Goal: Task Accomplishment & Management: Use online tool/utility

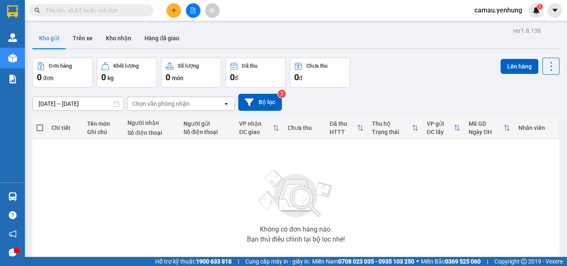
click at [193, 12] on icon "file-add" at bounding box center [193, 10] width 6 height 6
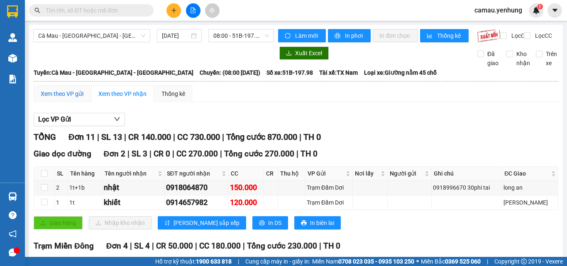
click at [65, 98] on div "Xem theo VP gửi" at bounding box center [62, 93] width 43 height 9
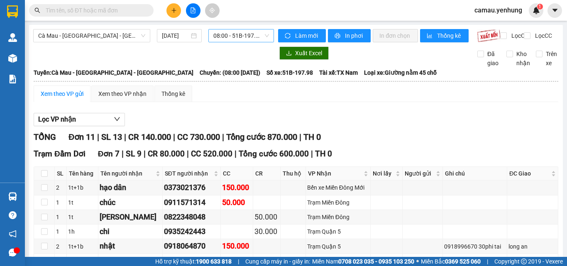
click at [260, 35] on span "08:00 - 51B-197.98" at bounding box center [241, 35] width 56 height 12
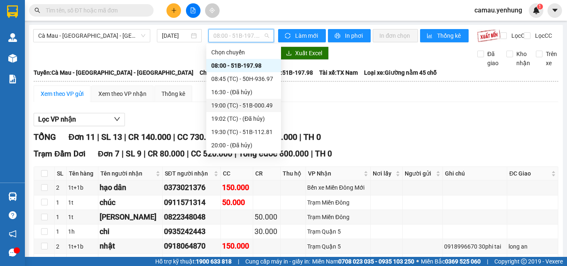
click at [248, 107] on div "19:00 (TC) - 51B-000.49" at bounding box center [243, 105] width 65 height 9
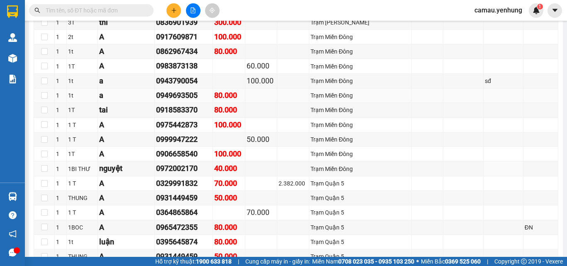
scroll to position [1661, 0]
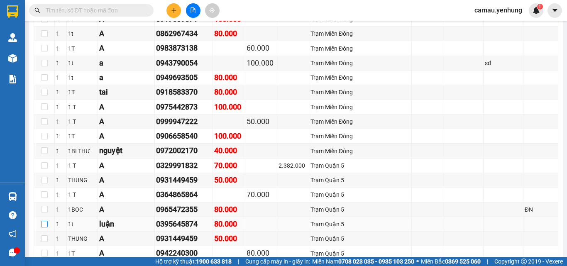
click at [46, 221] on input "checkbox" at bounding box center [44, 224] width 7 height 7
checkbox input "true"
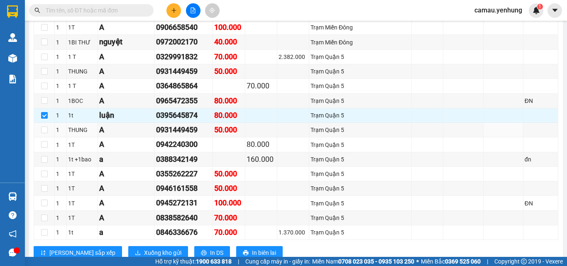
scroll to position [1786, 0]
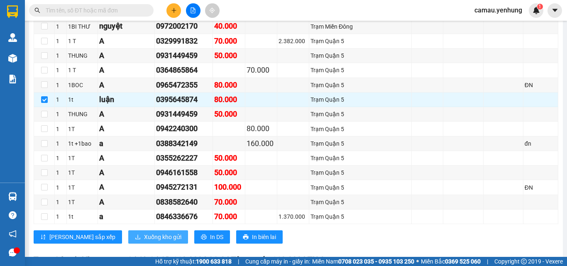
click at [144, 233] on span "Xuống kho gửi" at bounding box center [162, 237] width 37 height 9
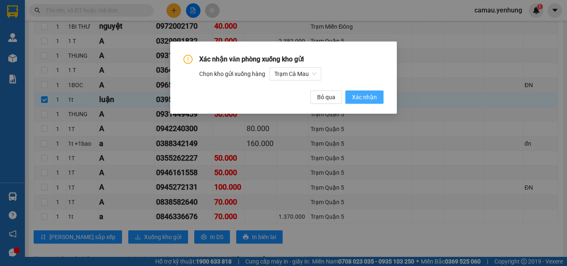
click at [357, 98] on span "Xác nhận" at bounding box center [364, 97] width 25 height 9
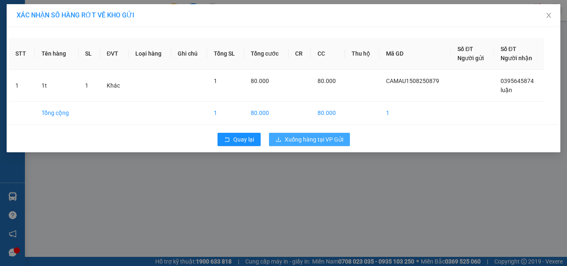
click at [286, 141] on span "Xuống hàng tại VP Gửi" at bounding box center [314, 139] width 59 height 9
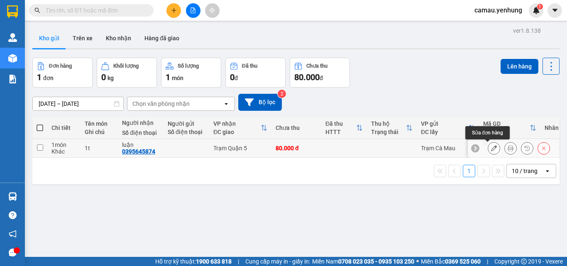
click at [491, 147] on icon at bounding box center [494, 148] width 6 height 6
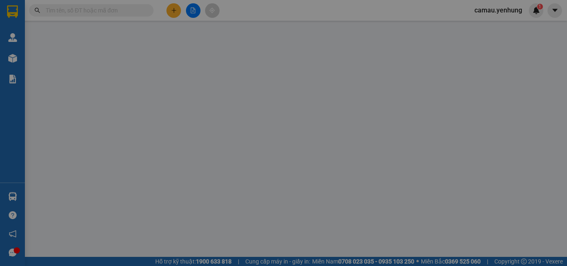
type input "0395645874"
type input "luận"
type input "80.000"
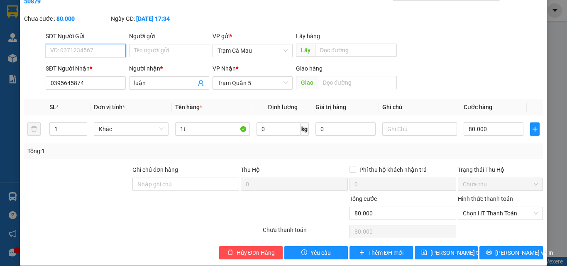
scroll to position [43, 0]
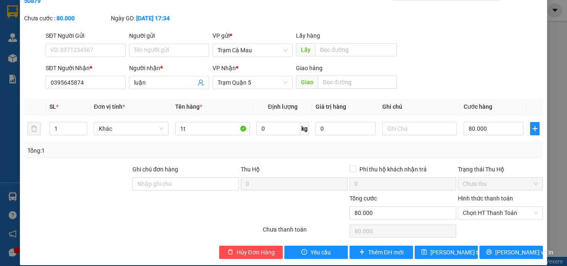
click at [473, 165] on div "Trạng thái Thu Hộ" at bounding box center [500, 169] width 85 height 9
click at [475, 195] on label "Hình thức thanh toán" at bounding box center [485, 198] width 55 height 7
click at [475, 207] on input "Hình thức thanh toán" at bounding box center [497, 213] width 69 height 12
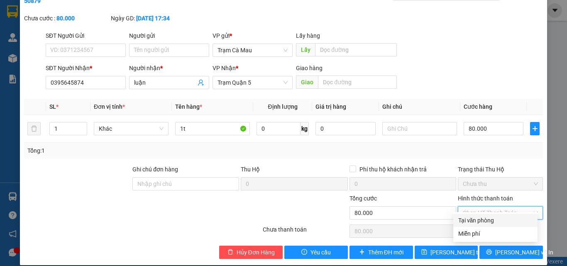
click at [470, 222] on div "Tại văn phòng" at bounding box center [496, 220] width 74 height 9
type input "0"
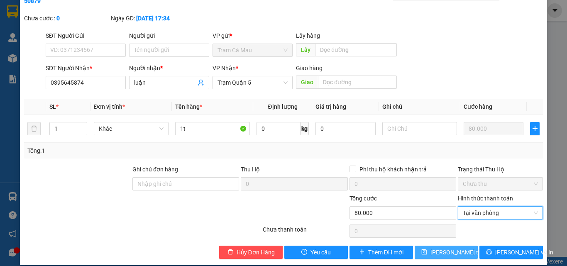
click at [438, 248] on span "[PERSON_NAME] thay đổi" at bounding box center [464, 252] width 66 height 9
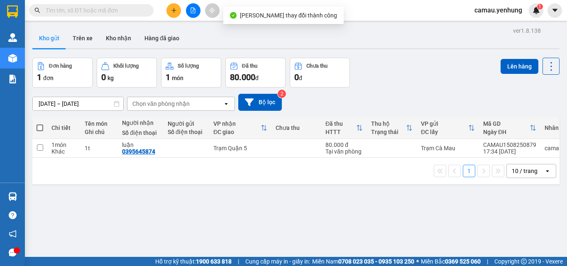
click at [41, 128] on span at bounding box center [40, 128] width 7 height 7
click at [40, 124] on input "checkbox" at bounding box center [40, 124] width 0 height 0
checkbox input "true"
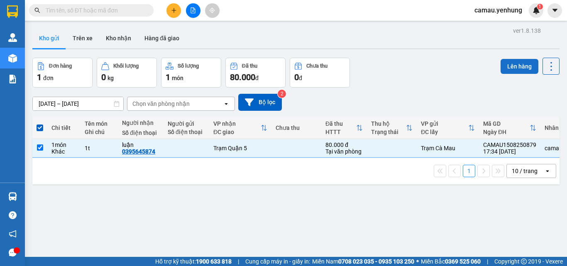
click at [506, 66] on button "Lên hàng" at bounding box center [520, 66] width 38 height 15
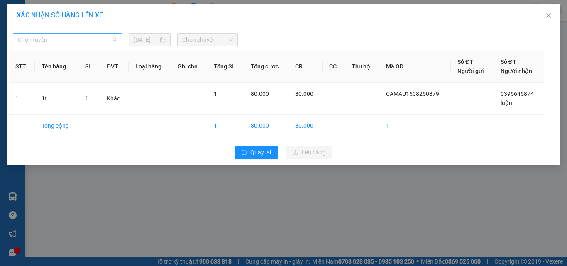
click at [105, 42] on span "Chọn tuyến" at bounding box center [67, 40] width 99 height 12
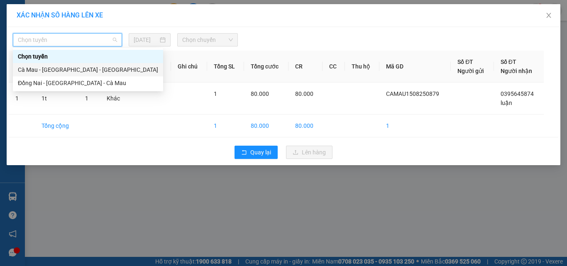
click at [78, 69] on div "Cà Mau - [GEOGRAPHIC_DATA] - [GEOGRAPHIC_DATA]" at bounding box center [88, 69] width 140 height 9
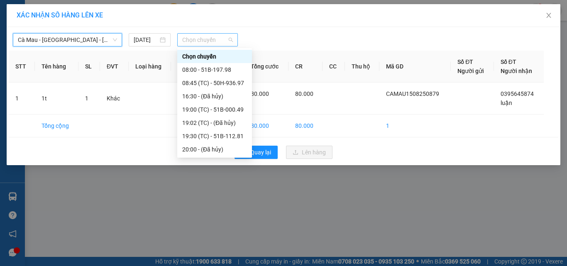
click at [222, 43] on span "Chọn chuyến" at bounding box center [207, 40] width 51 height 12
click at [212, 109] on div "19:00 (TC) - 51B-000.49" at bounding box center [214, 109] width 65 height 9
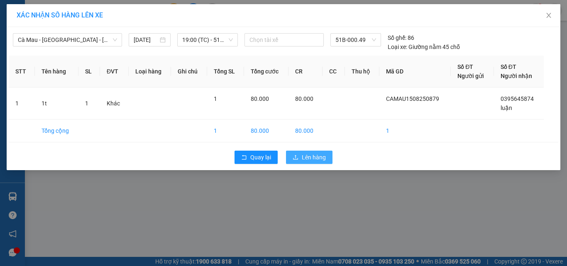
click at [316, 156] on span "Lên hàng" at bounding box center [314, 157] width 24 height 9
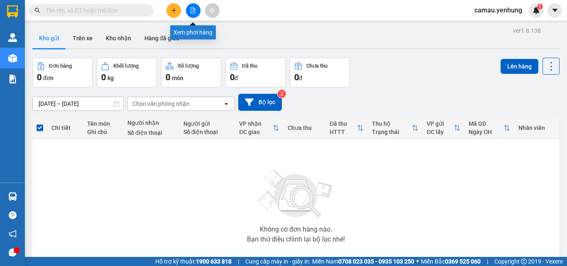
click at [196, 14] on button at bounding box center [193, 10] width 15 height 15
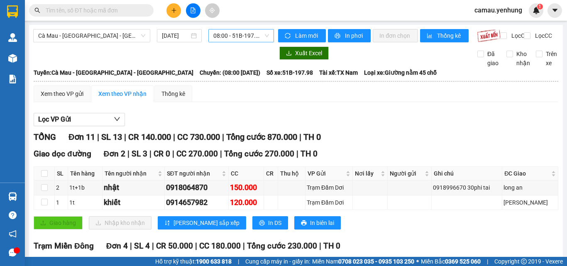
click at [261, 32] on span "08:00 - 51B-197.98" at bounding box center [241, 35] width 56 height 12
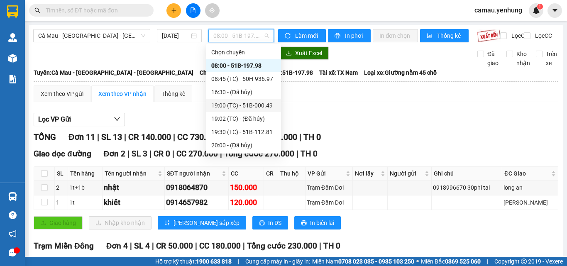
click at [235, 107] on div "19:00 (TC) - 51B-000.49" at bounding box center [243, 105] width 65 height 9
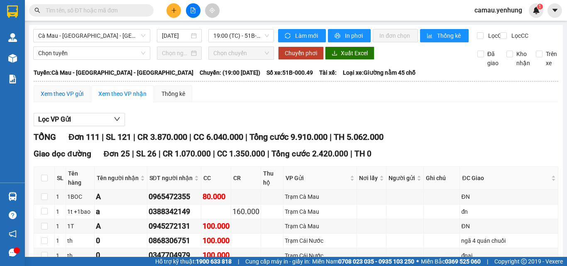
click at [73, 98] on div "Xem theo VP gửi" at bounding box center [62, 93] width 43 height 9
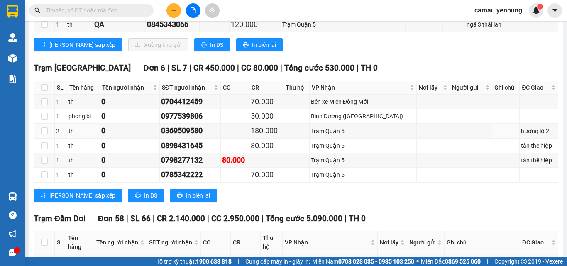
scroll to position [208, 0]
